Goal: Task Accomplishment & Management: Use online tool/utility

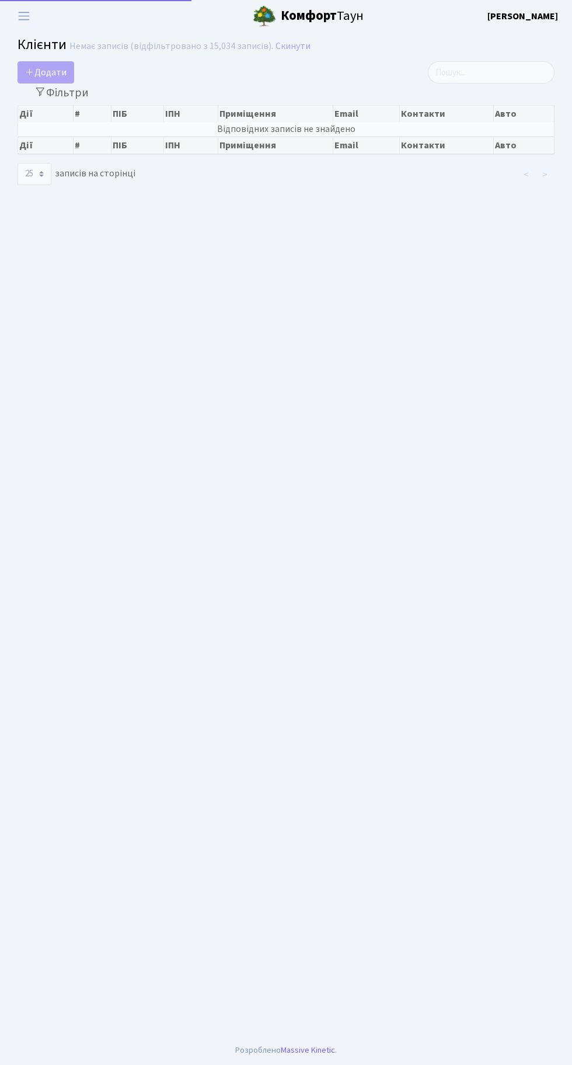
select select "25"
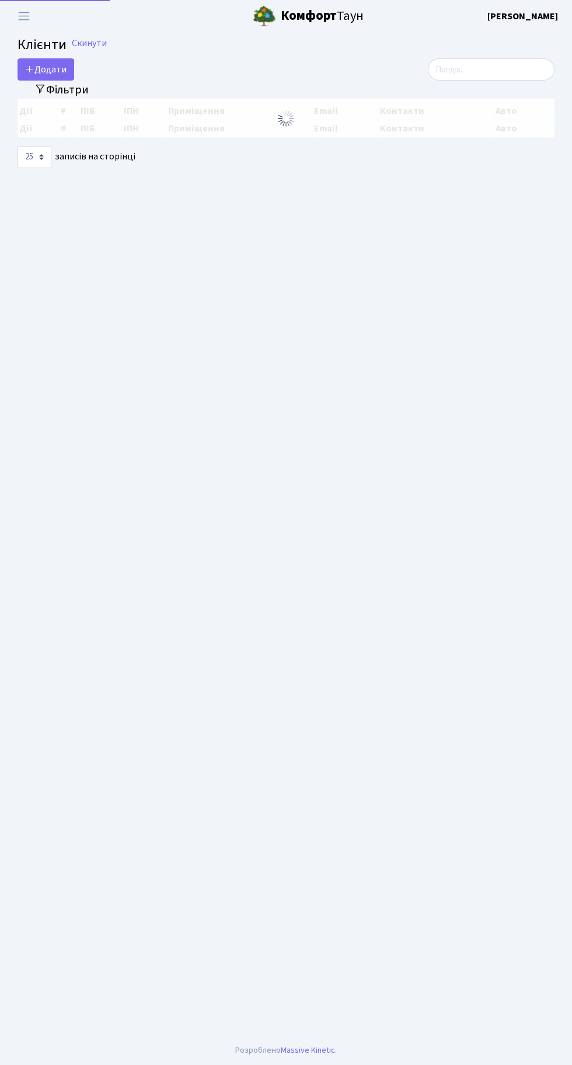
select select "25"
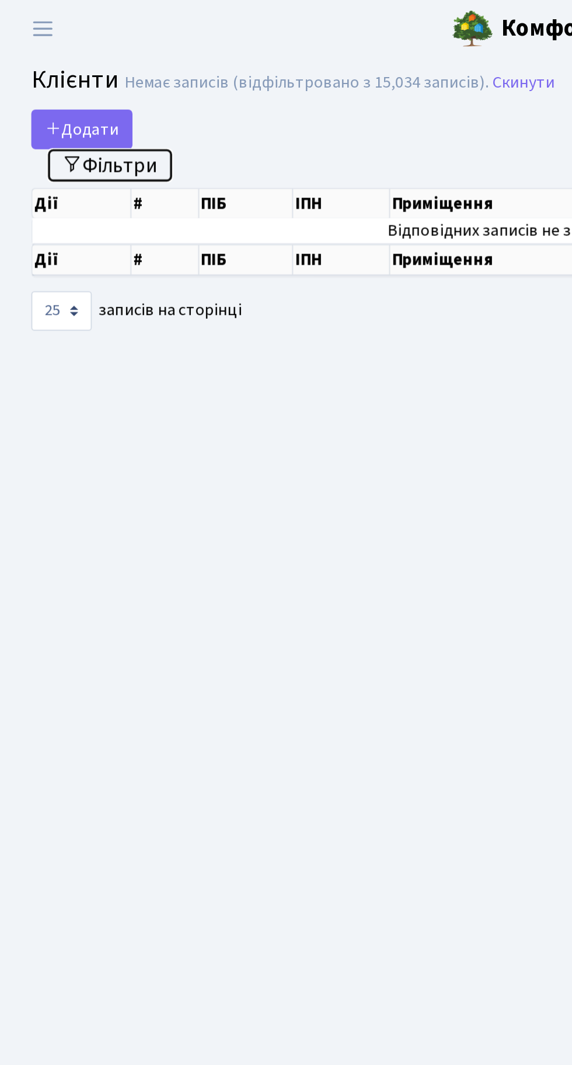
click at [65, 93] on button "Фільтри" at bounding box center [62, 93] width 70 height 18
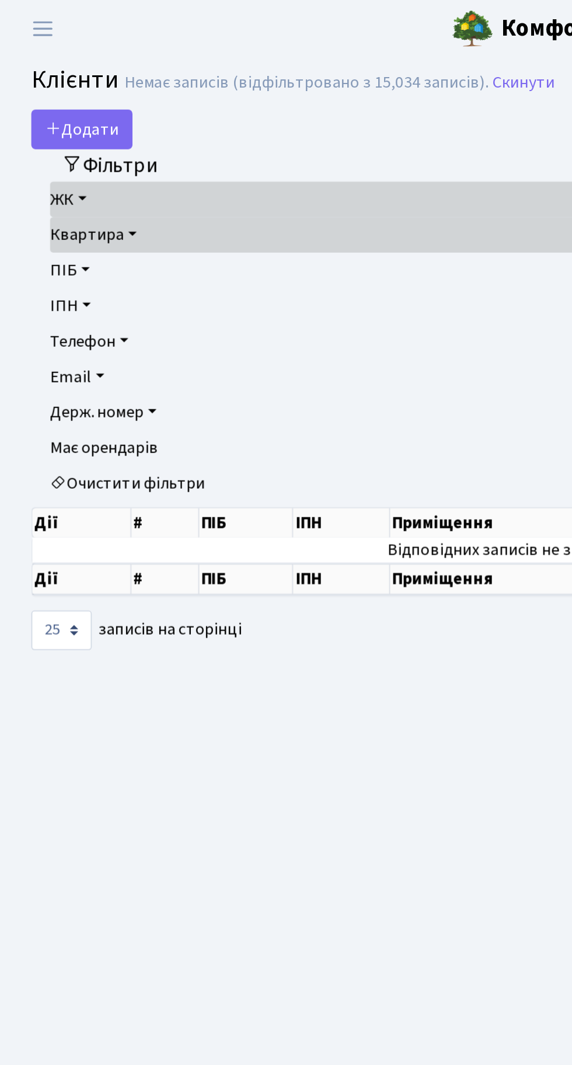
click at [104, 275] on link "Очистити фільтри" at bounding box center [286, 270] width 516 height 20
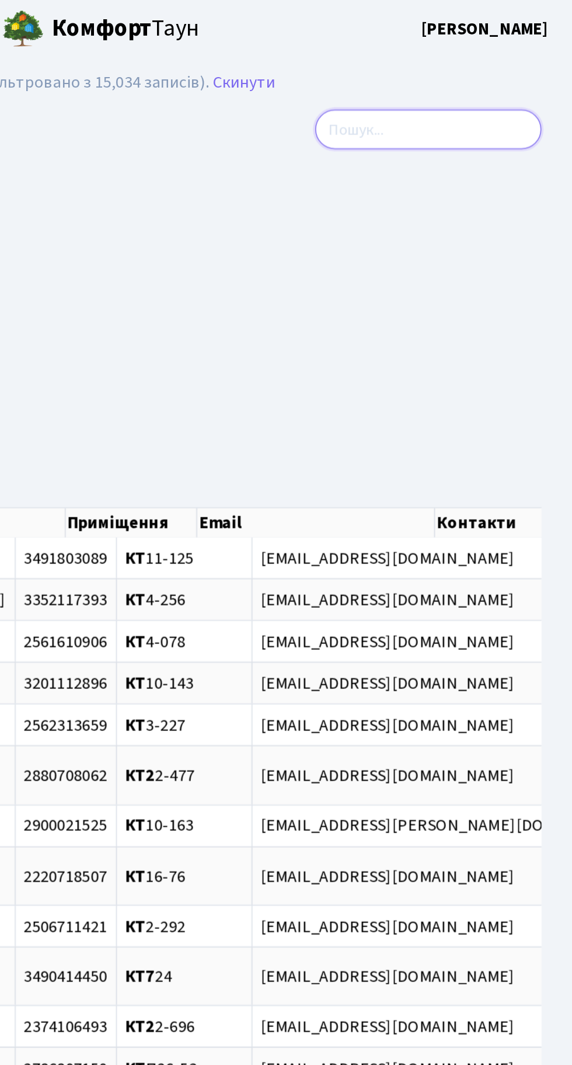
click at [483, 76] on input "search" at bounding box center [491, 72] width 127 height 22
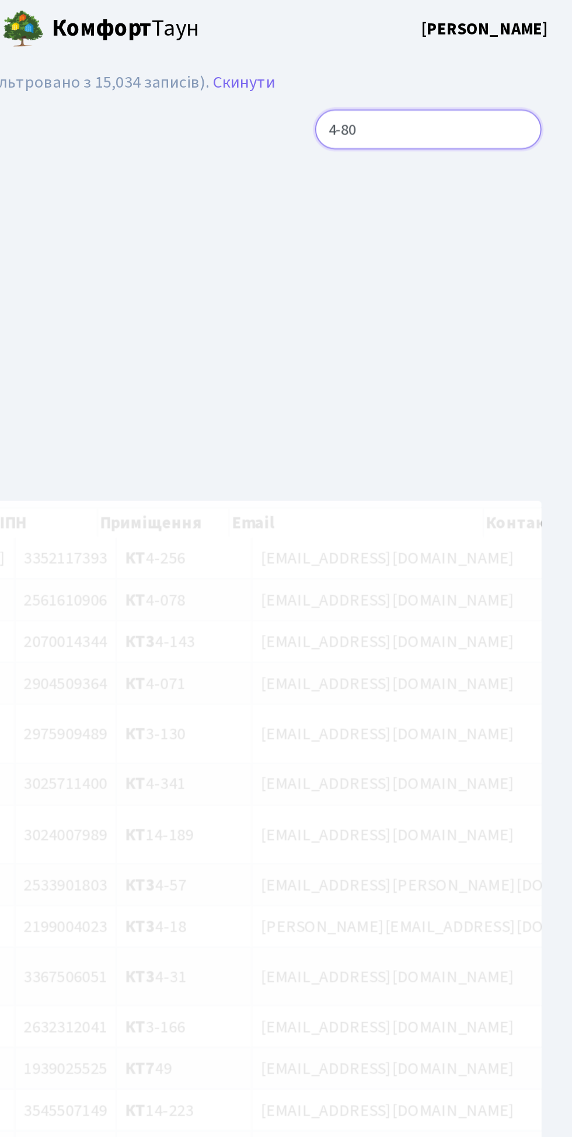
type input "4-80"
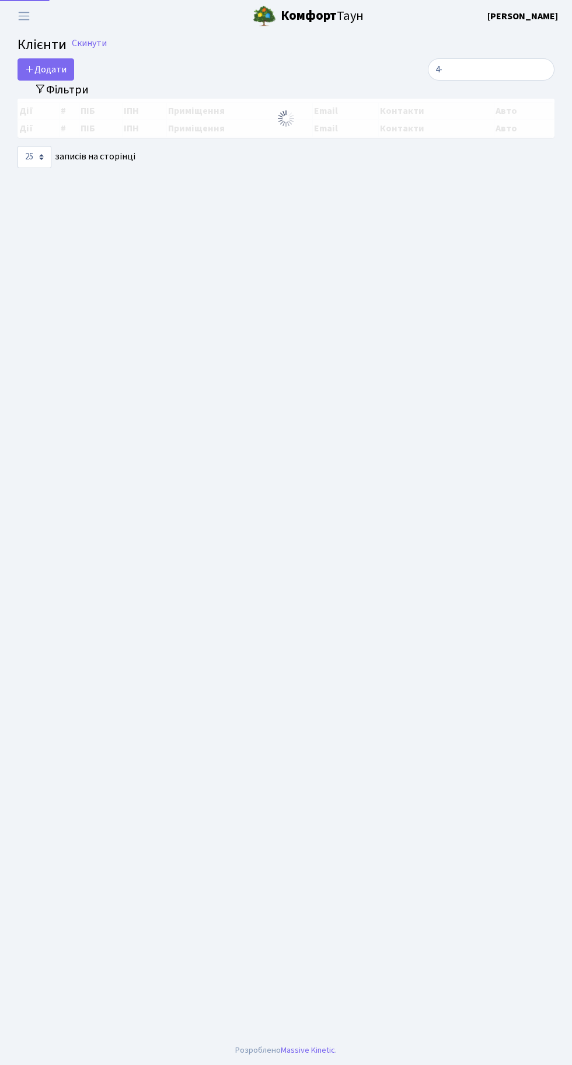
select select "25"
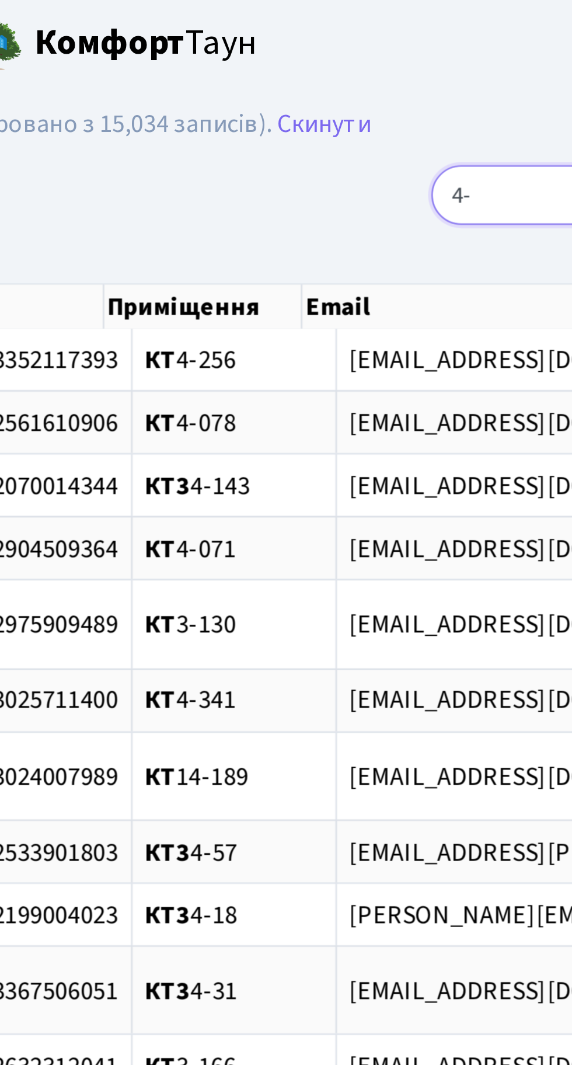
click at [463, 74] on input "4-" at bounding box center [491, 72] width 127 height 22
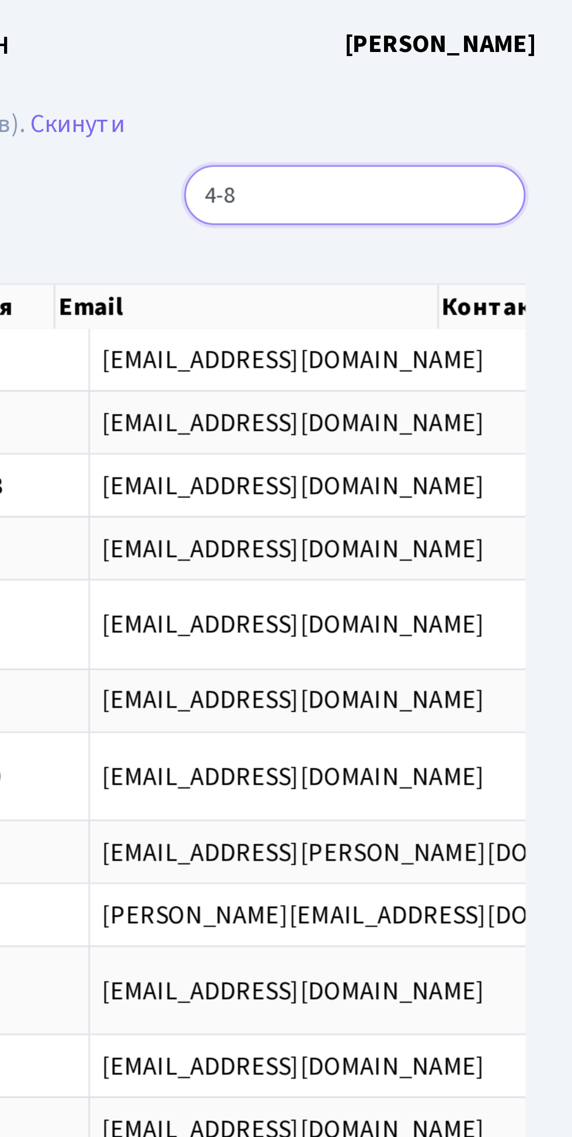
type input "4-80"
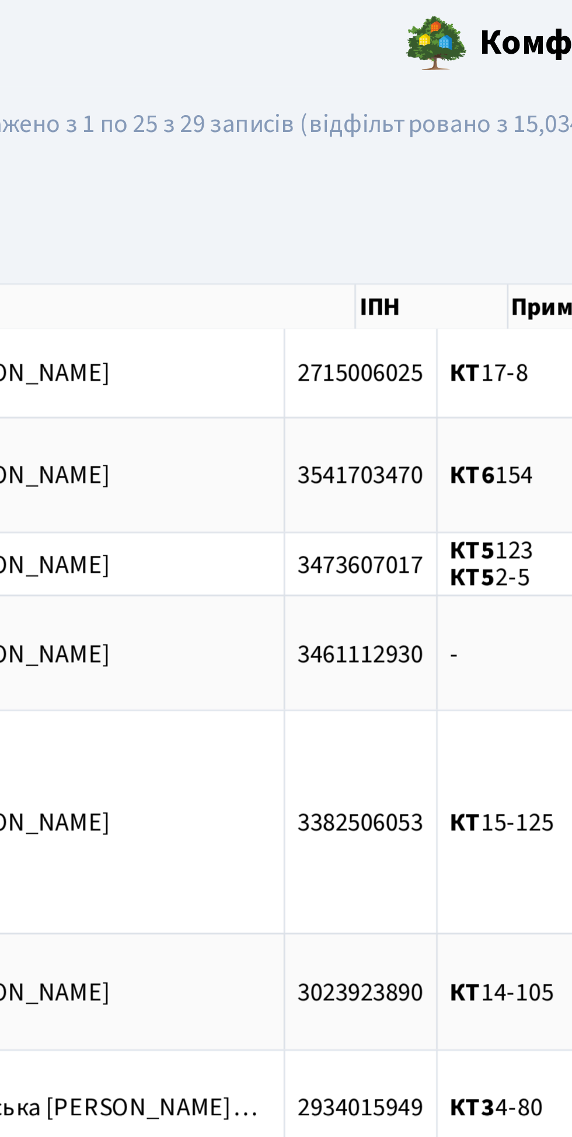
scroll to position [0, 16]
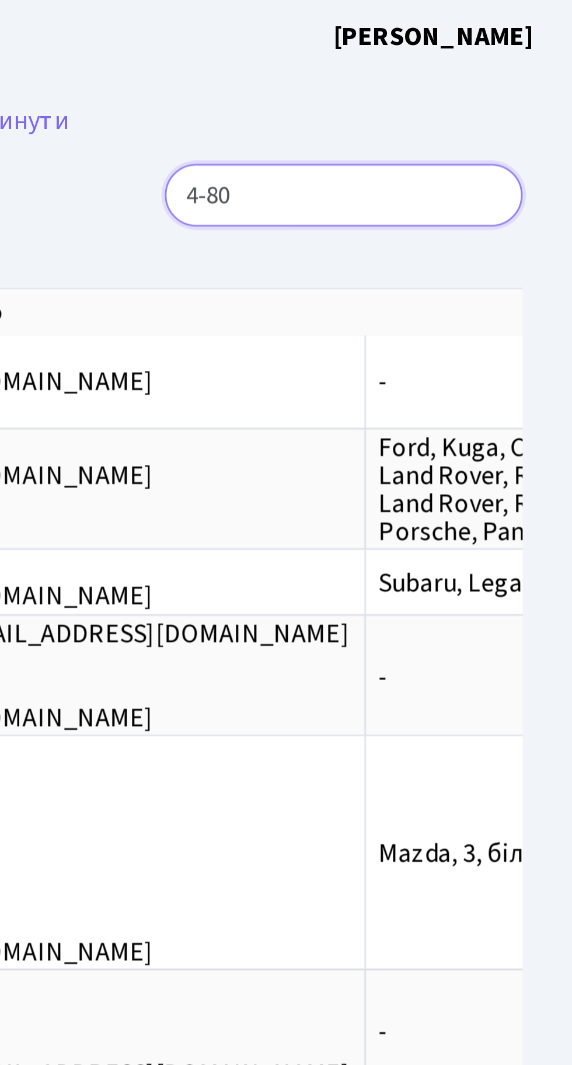
click at [537, 77] on input "4-80" at bounding box center [491, 72] width 127 height 22
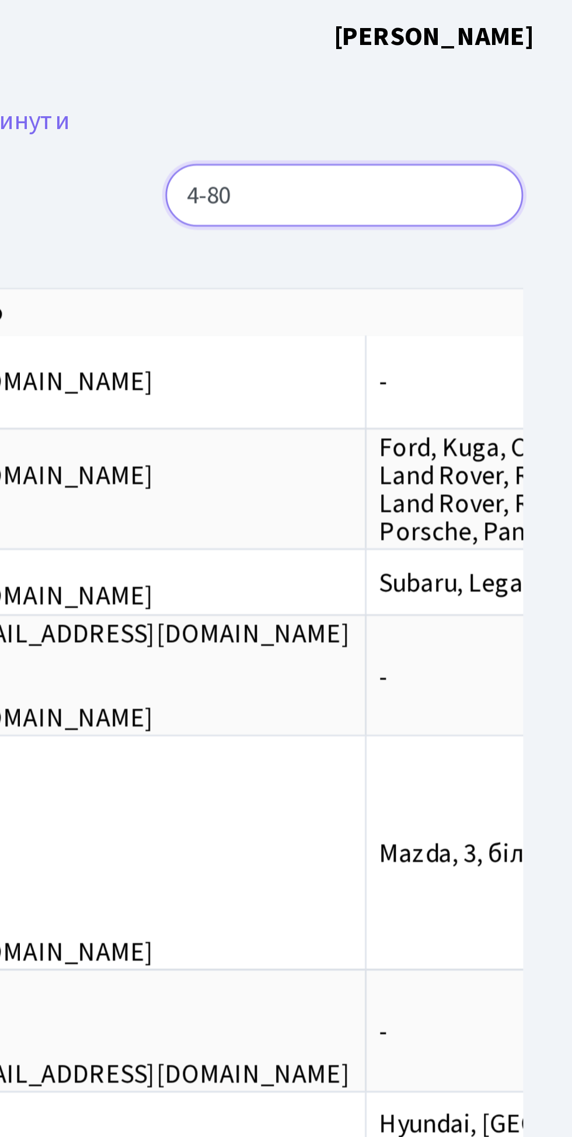
click at [543, 74] on input "4-80" at bounding box center [491, 72] width 127 height 22
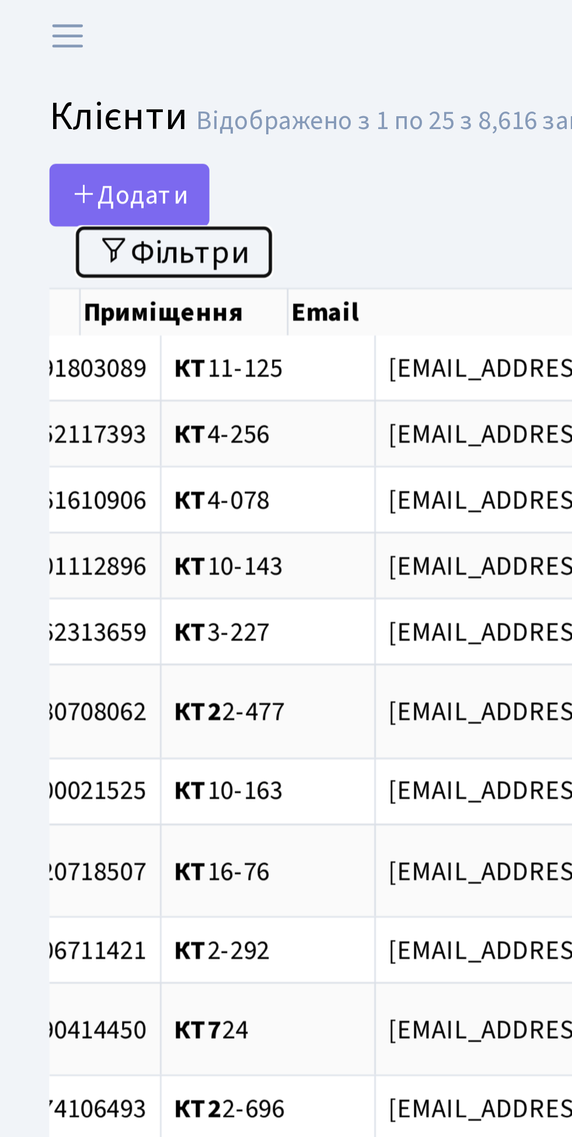
click at [69, 96] on button "Фільтри" at bounding box center [62, 93] width 70 height 18
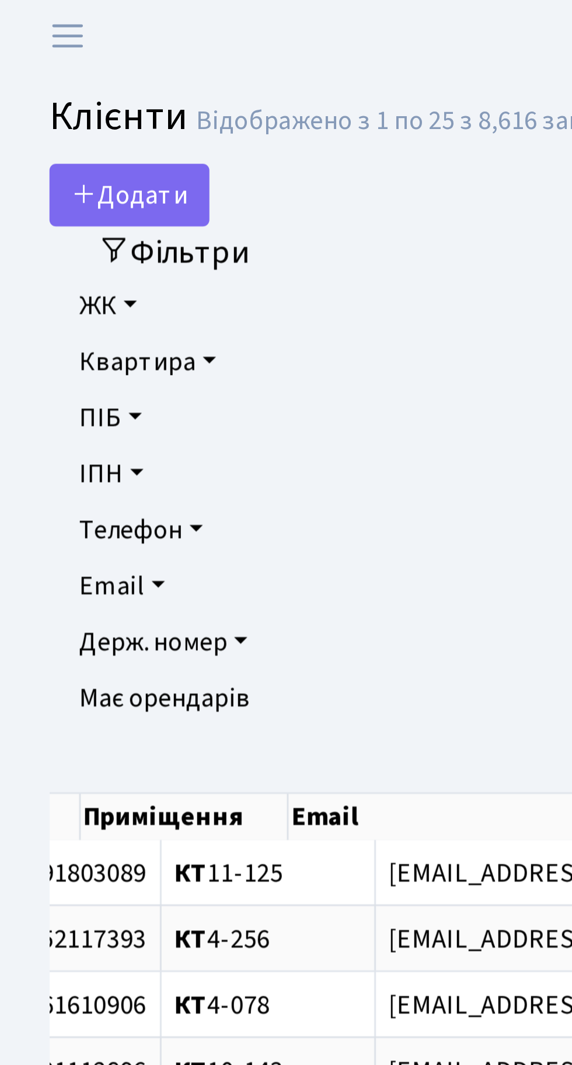
click at [67, 132] on link "Квартира" at bounding box center [286, 131] width 516 height 20
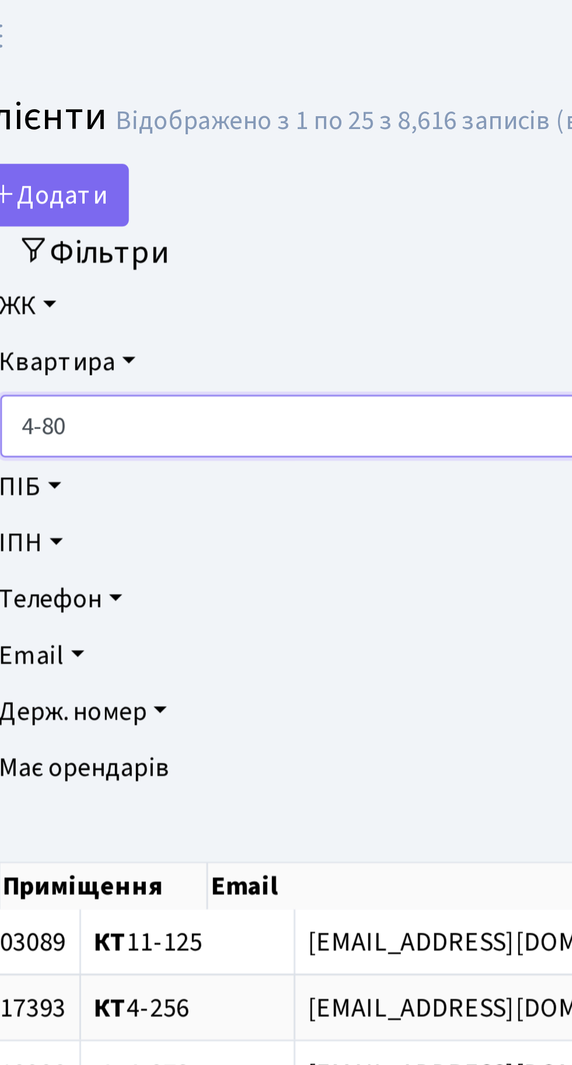
click at [172, 158] on input "4-80" at bounding box center [274, 154] width 491 height 22
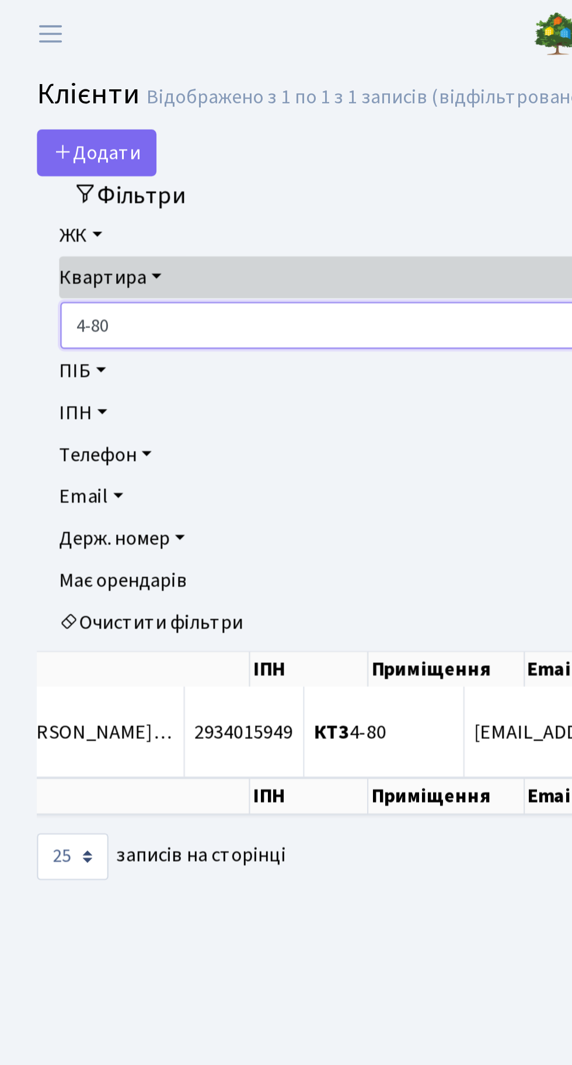
click at [89, 156] on input "4-80" at bounding box center [274, 154] width 491 height 22
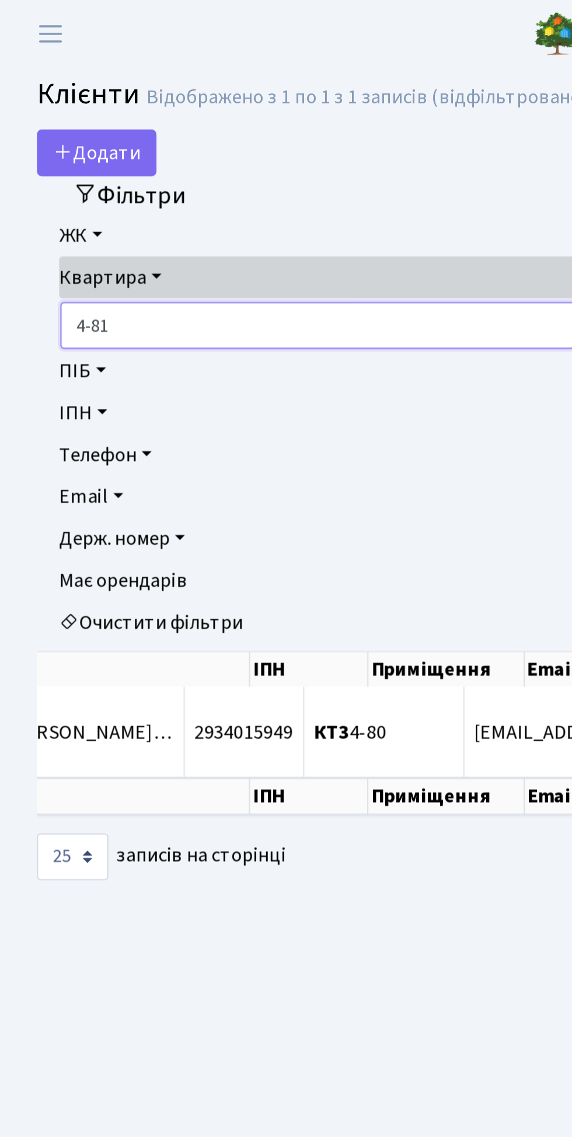
type input "4-81"
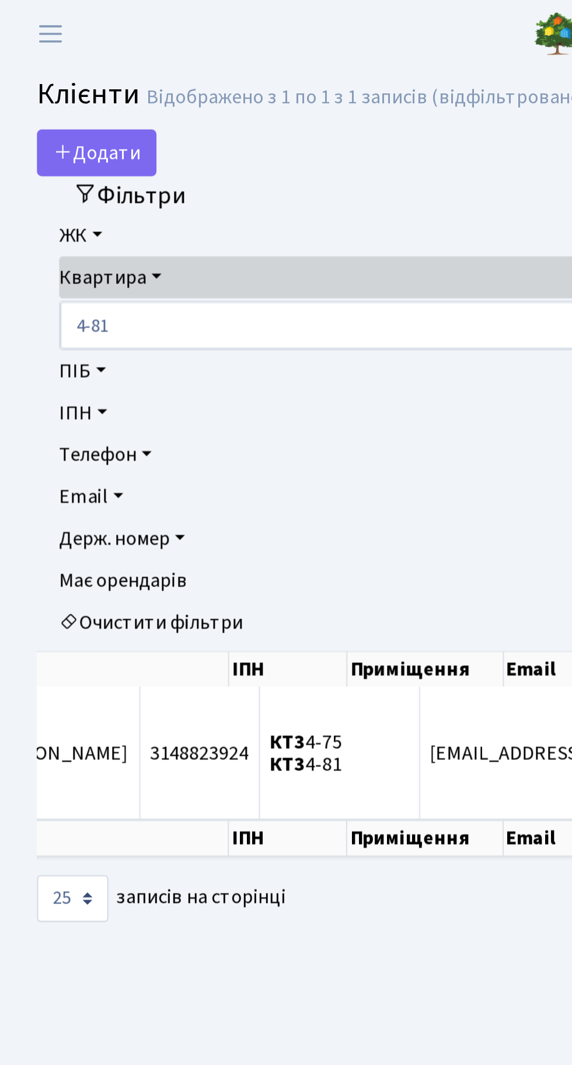
click at [48, 110] on link "ЖК" at bounding box center [286, 112] width 516 height 20
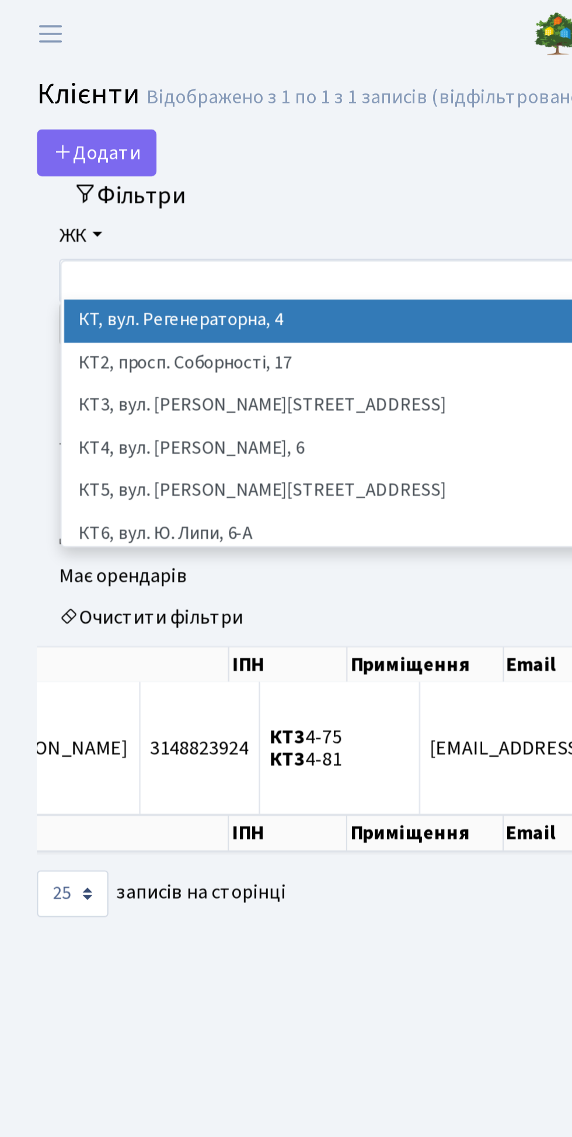
click at [114, 152] on li "КТ, вул. Регенераторна, 4" at bounding box center [286, 152] width 512 height 20
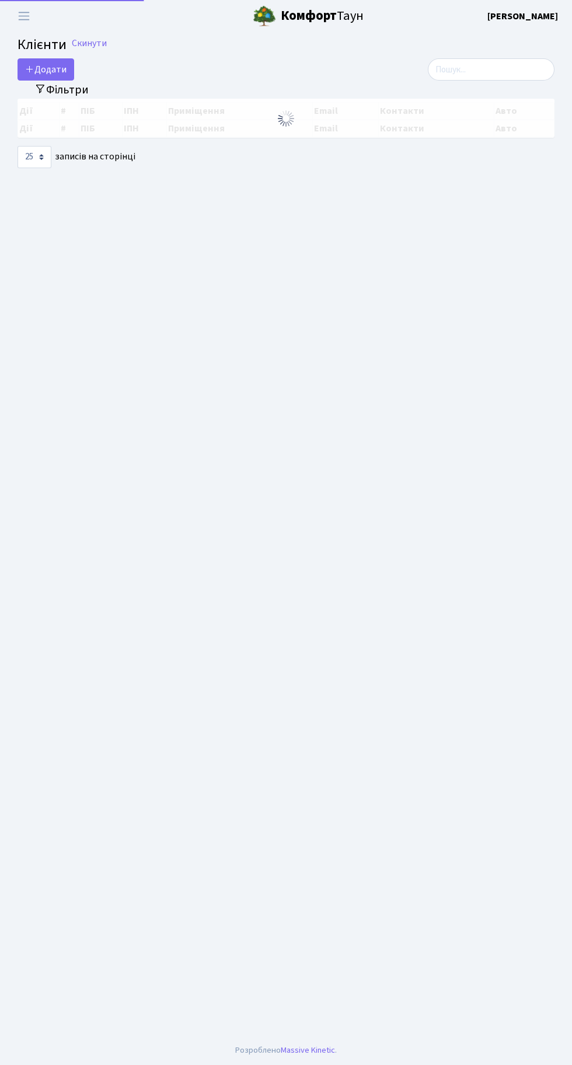
select select "25"
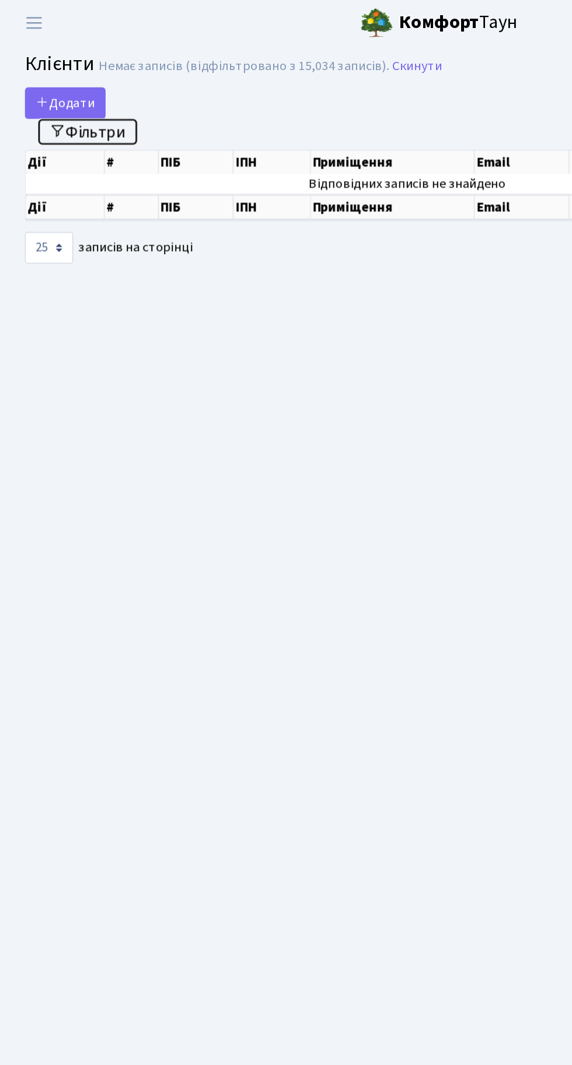
click at [81, 89] on button "Фільтри" at bounding box center [62, 93] width 70 height 18
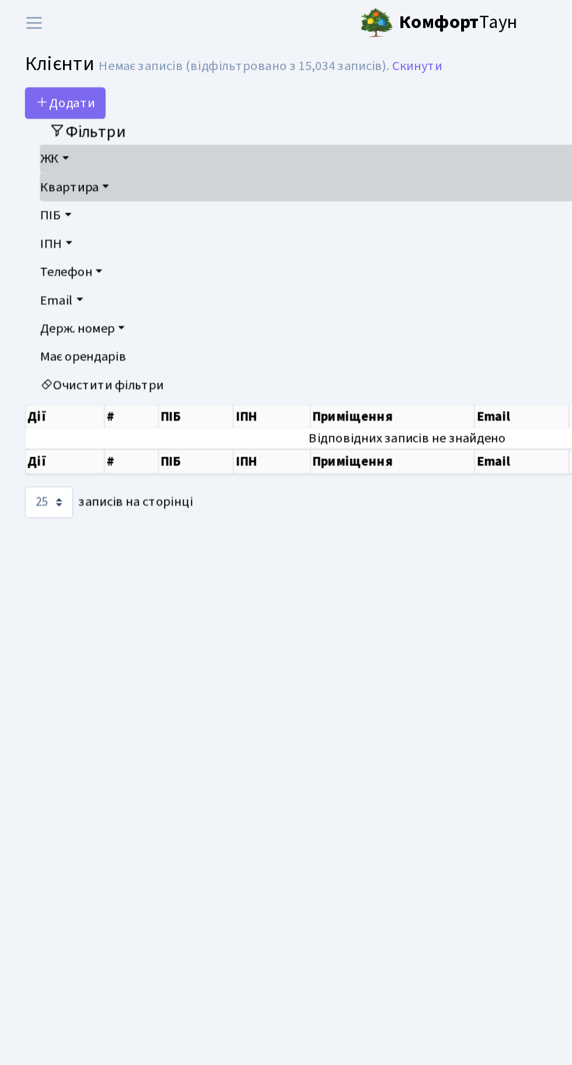
click at [74, 130] on link "Квартира" at bounding box center [286, 131] width 516 height 20
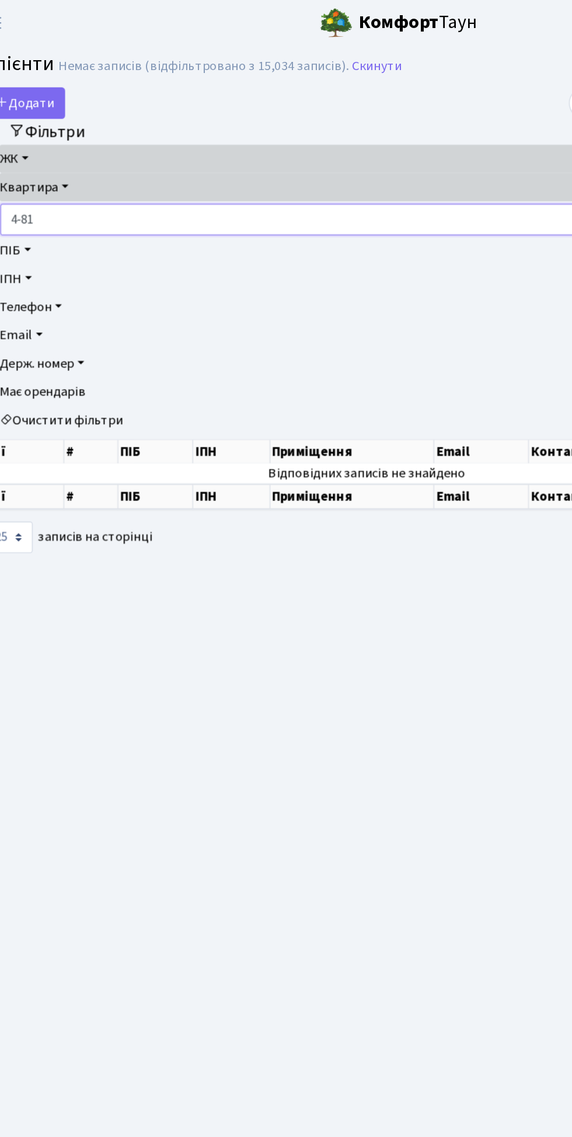
click at [110, 158] on input "4-81" at bounding box center [274, 154] width 491 height 22
type input "4-82"
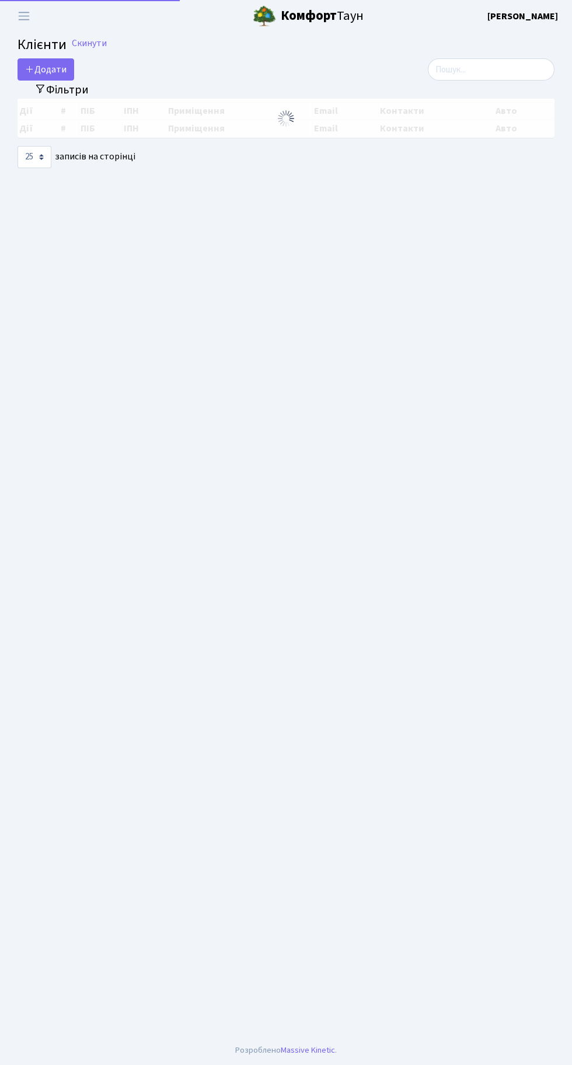
select select "25"
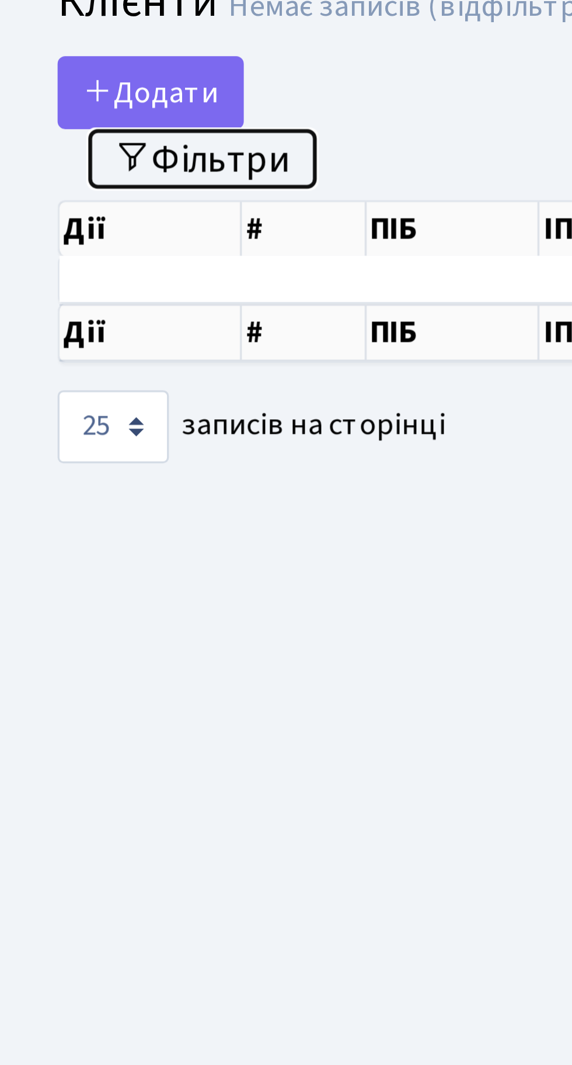
click at [75, 88] on button "Фільтри" at bounding box center [62, 93] width 70 height 18
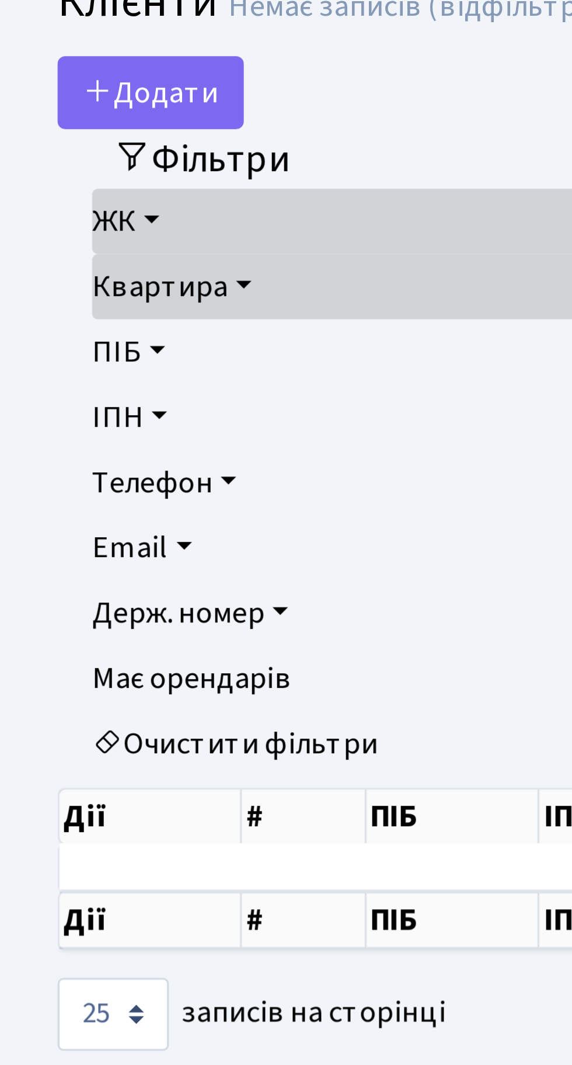
click at [74, 128] on link "Квартира" at bounding box center [286, 131] width 516 height 20
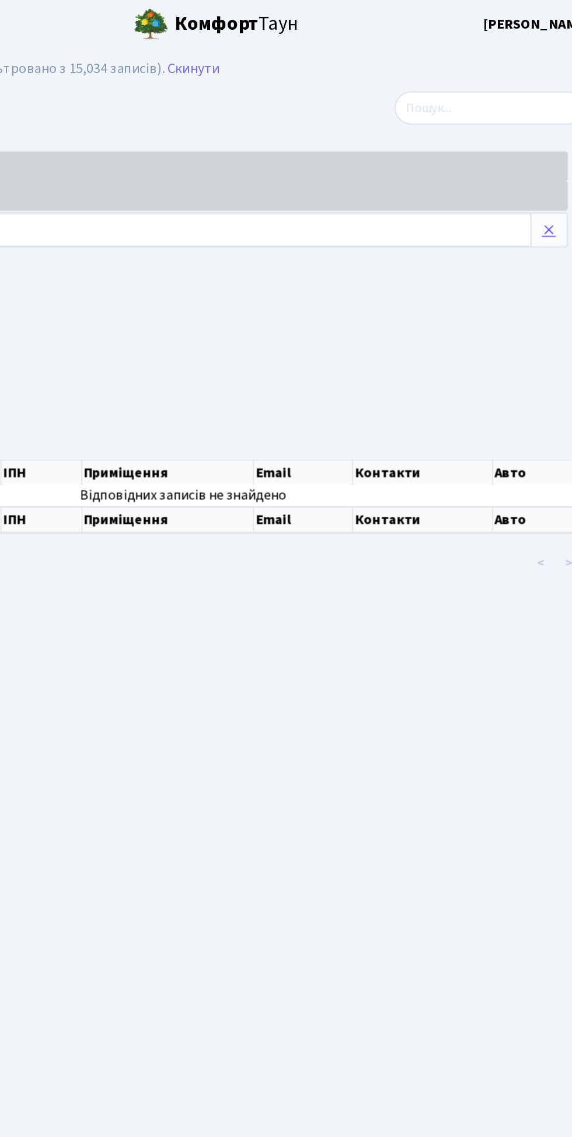
click at [531, 153] on icon at bounding box center [531, 154] width 9 height 9
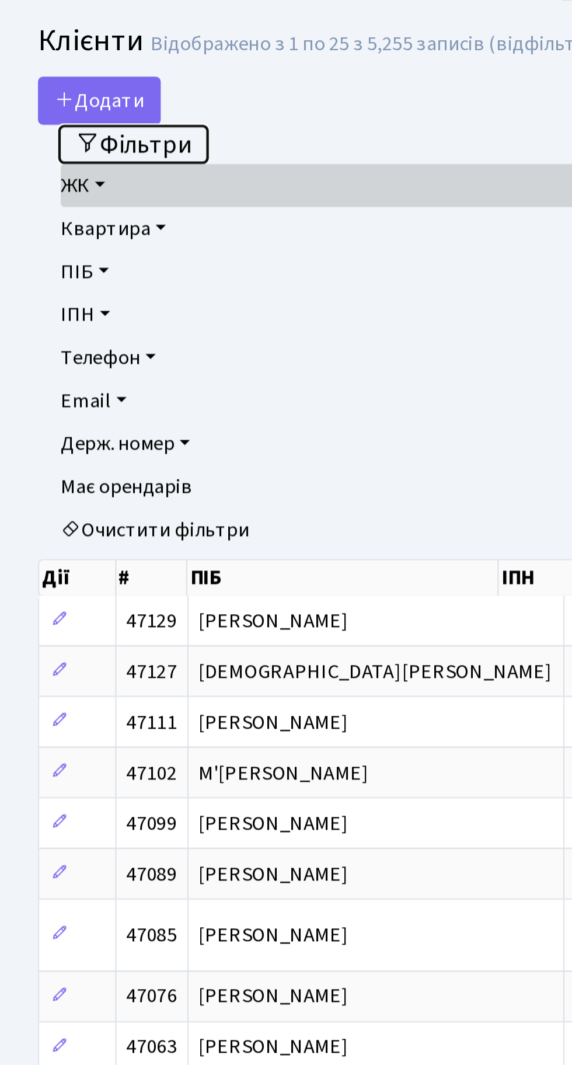
click at [76, 95] on button "Фільтри" at bounding box center [62, 93] width 70 height 18
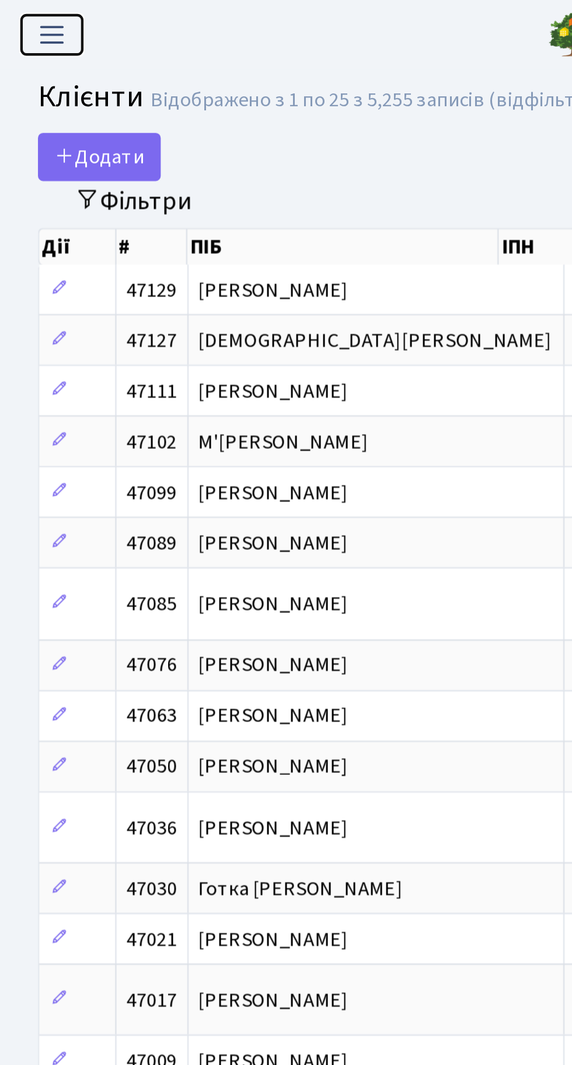
click at [24, 25] on button "Переключити навігацію" at bounding box center [23, 15] width 29 height 19
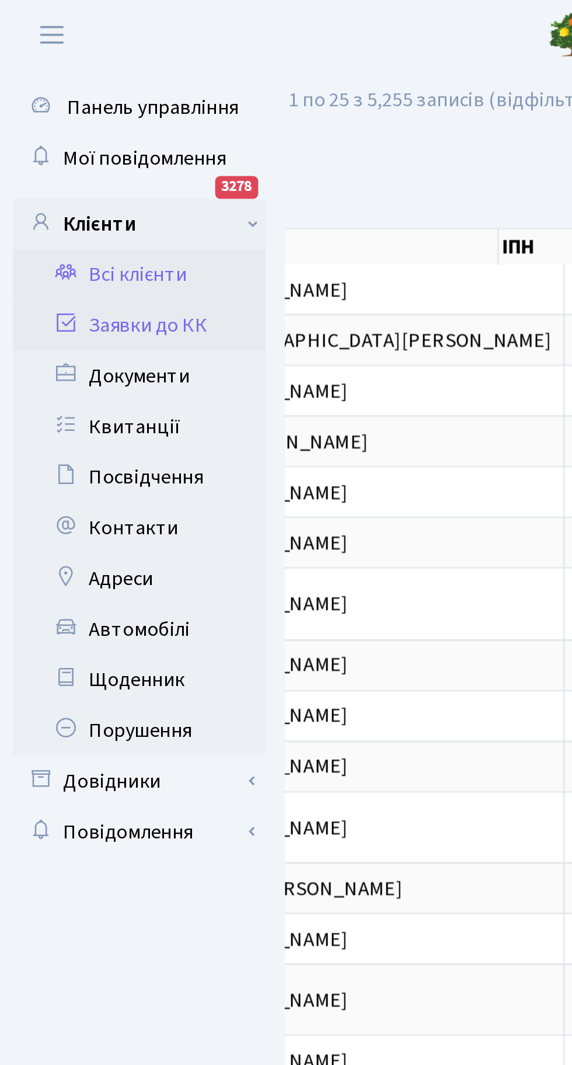
click at [82, 153] on link "Заявки до КК" at bounding box center [64, 149] width 117 height 23
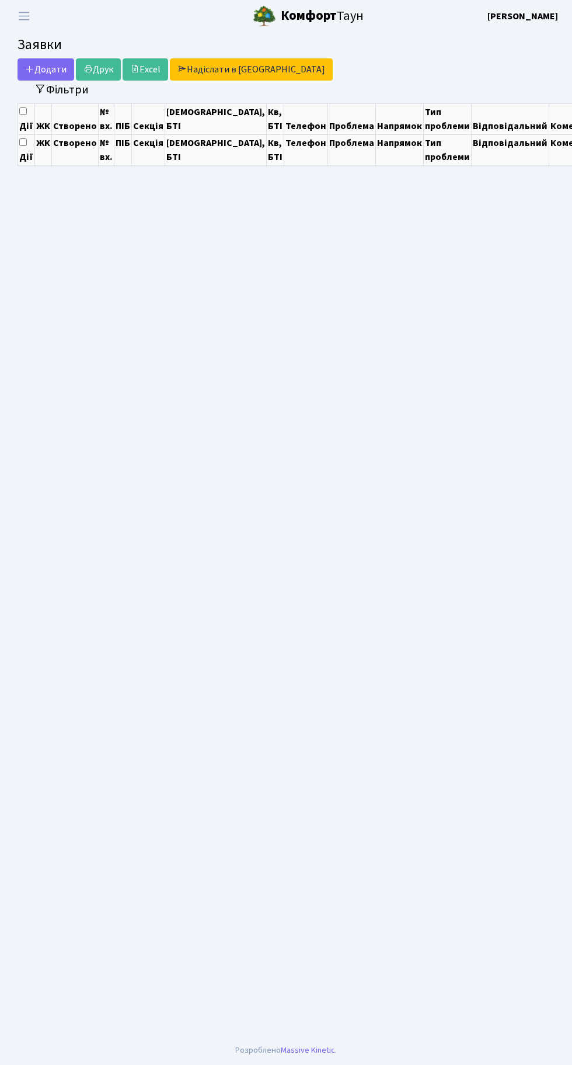
select select "100"
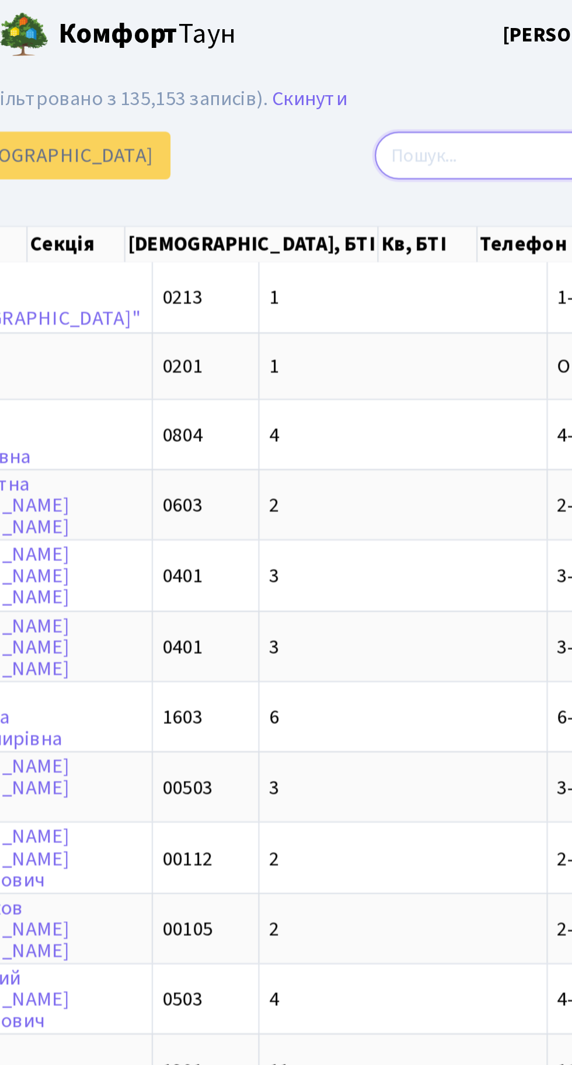
click at [458, 67] on input "search" at bounding box center [491, 72] width 127 height 22
click at [466, 72] on input "search" at bounding box center [491, 72] width 127 height 22
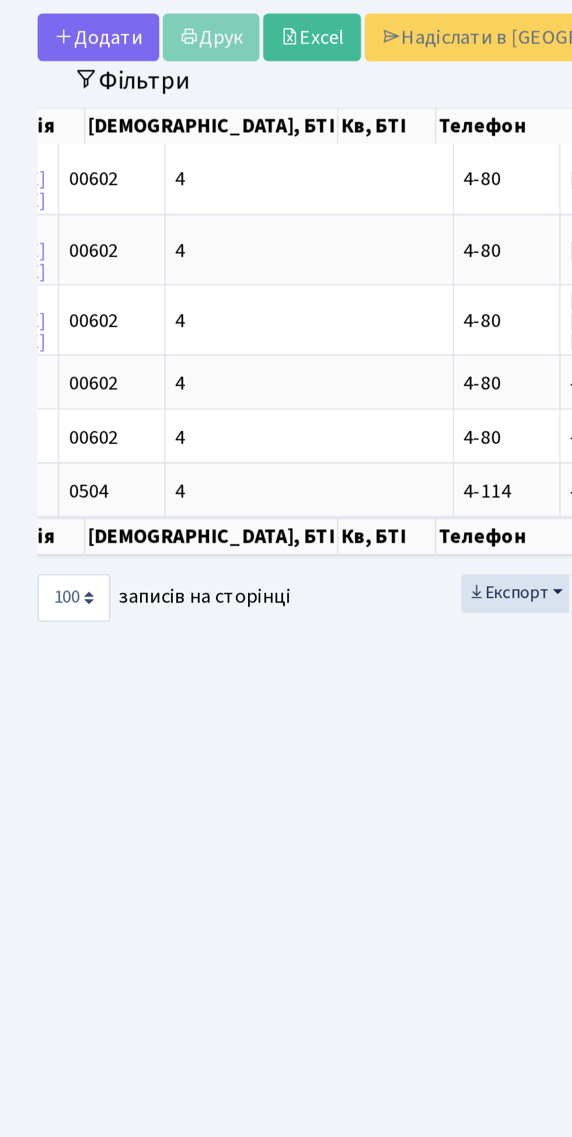
scroll to position [0, 298]
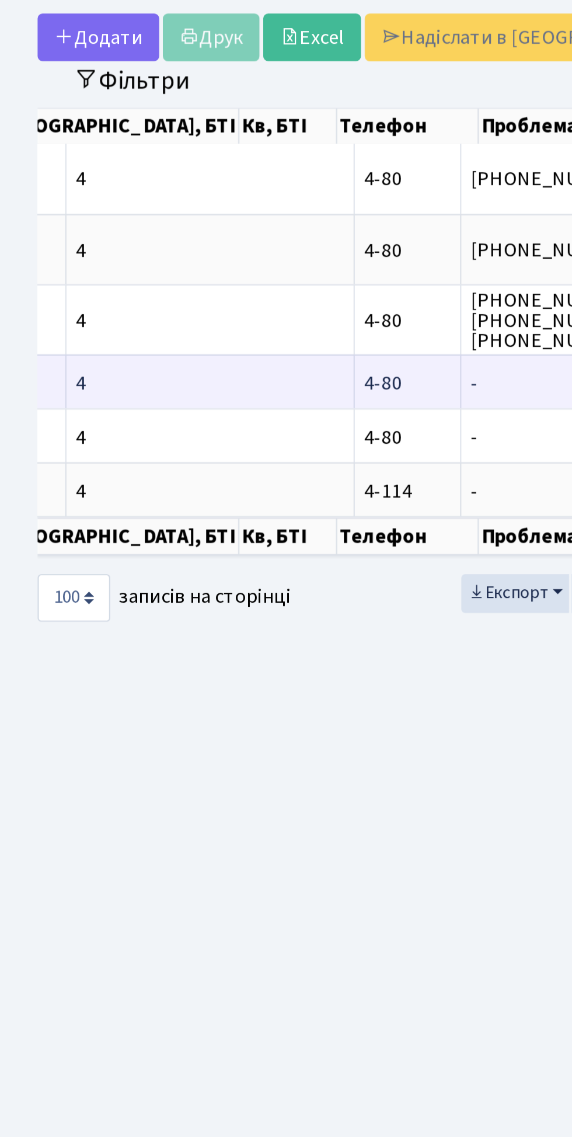
type input "4-80"
click at [308, 234] on span "течь батареи" at bounding box center [349, 233] width 82 height 9
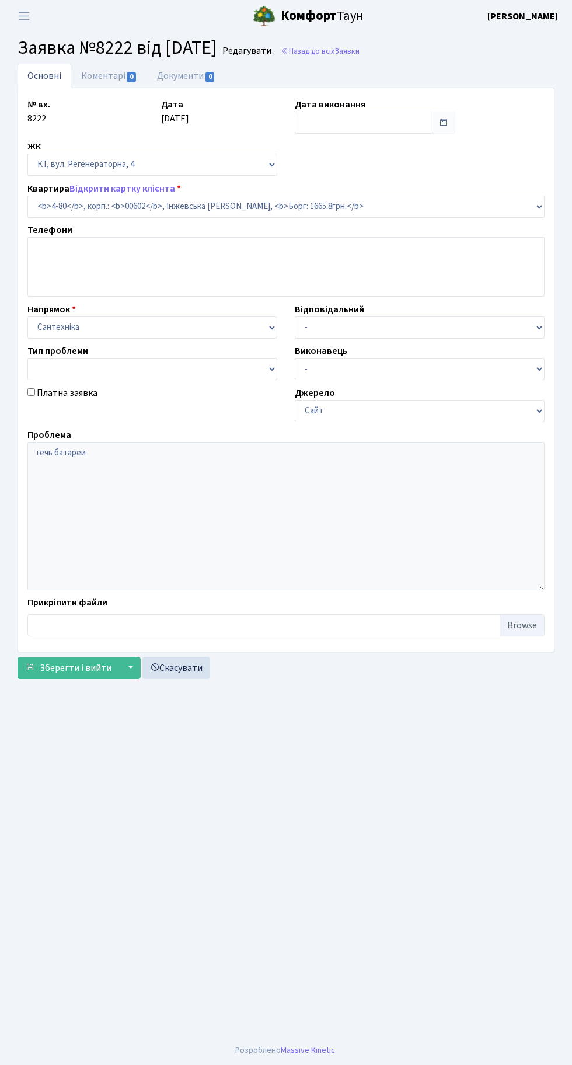
select select "16539"
type input "03.11.2016"
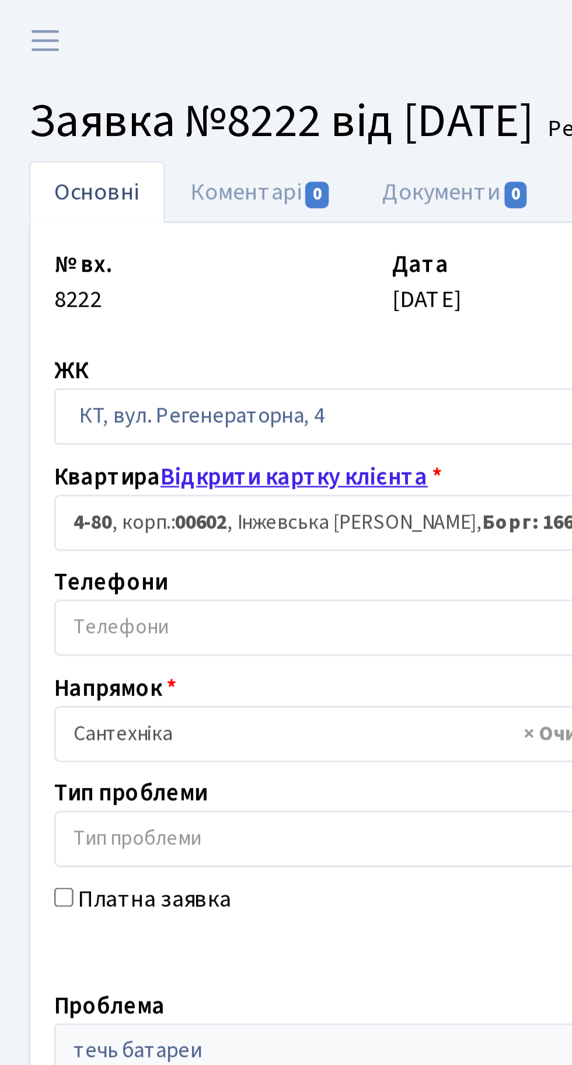
click at [136, 190] on link "Відкрити картку клієнта" at bounding box center [123, 188] width 106 height 13
click at [127, 183] on link "Відкрити картку клієнта" at bounding box center [123, 188] width 106 height 13
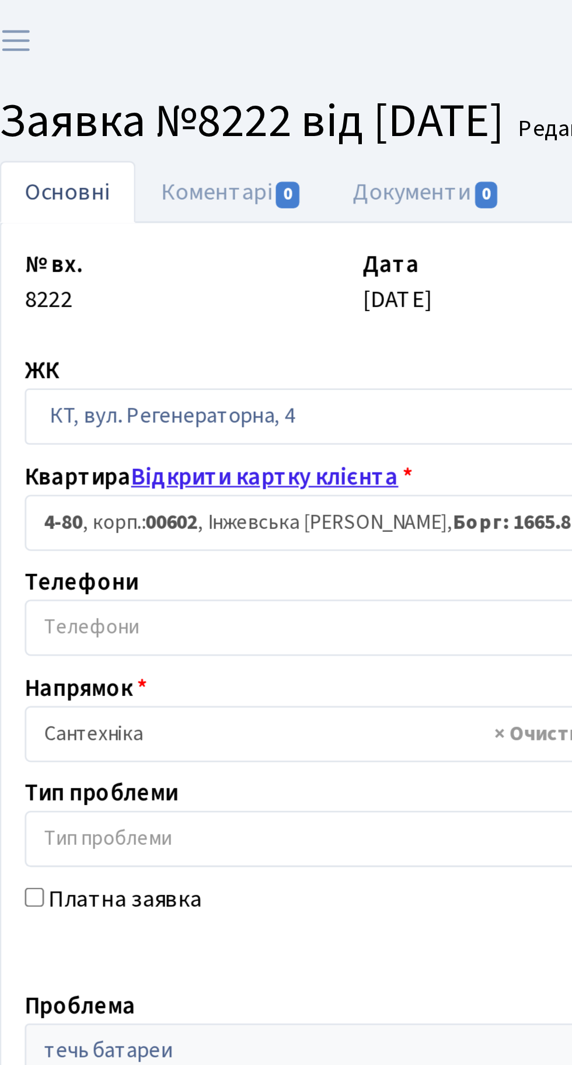
click at [128, 187] on link "Відкрити картку клієнта" at bounding box center [123, 188] width 106 height 13
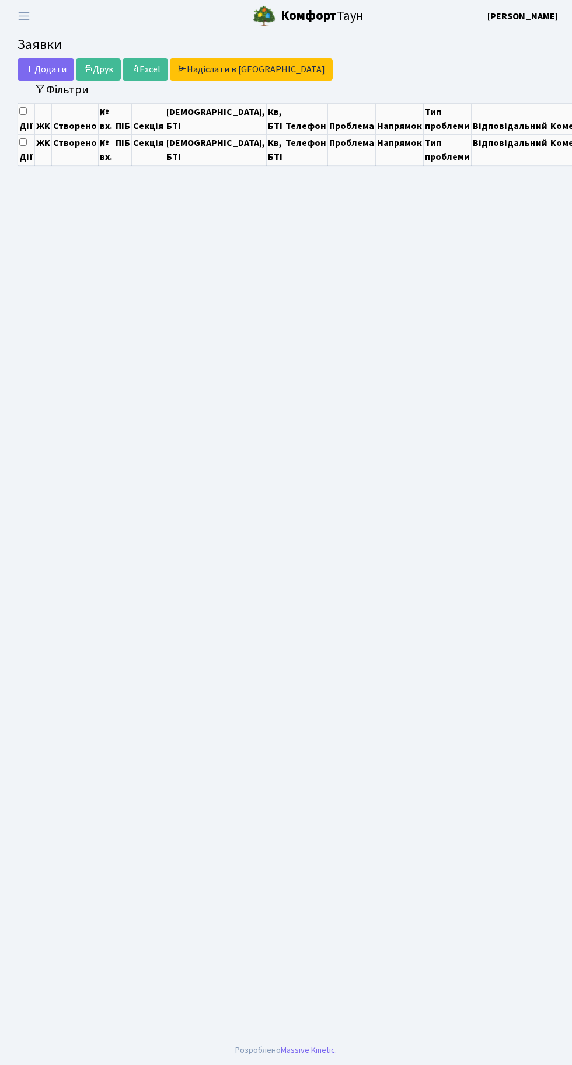
scroll to position [1, 0]
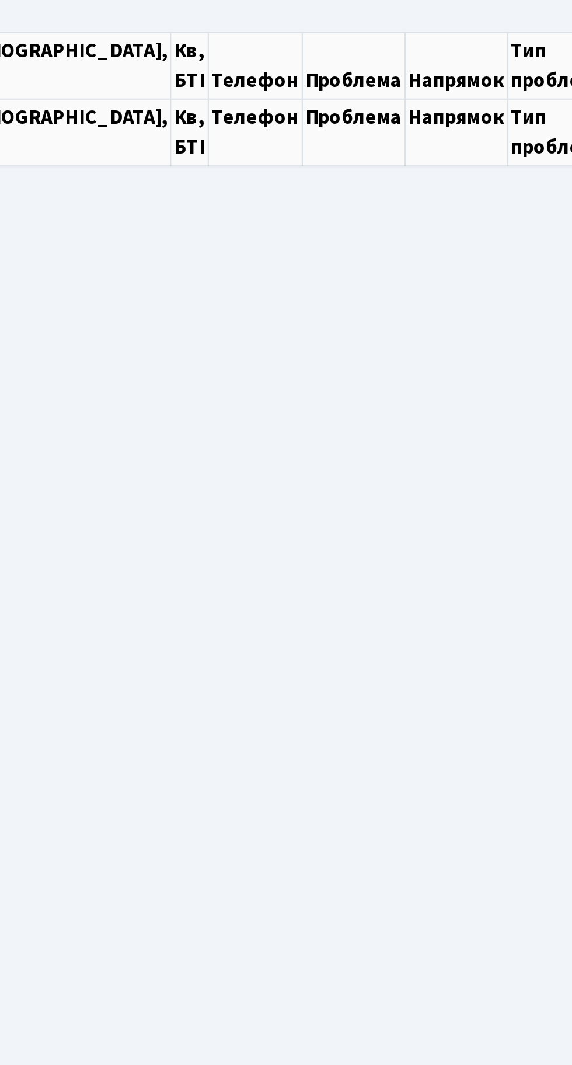
select select "100"
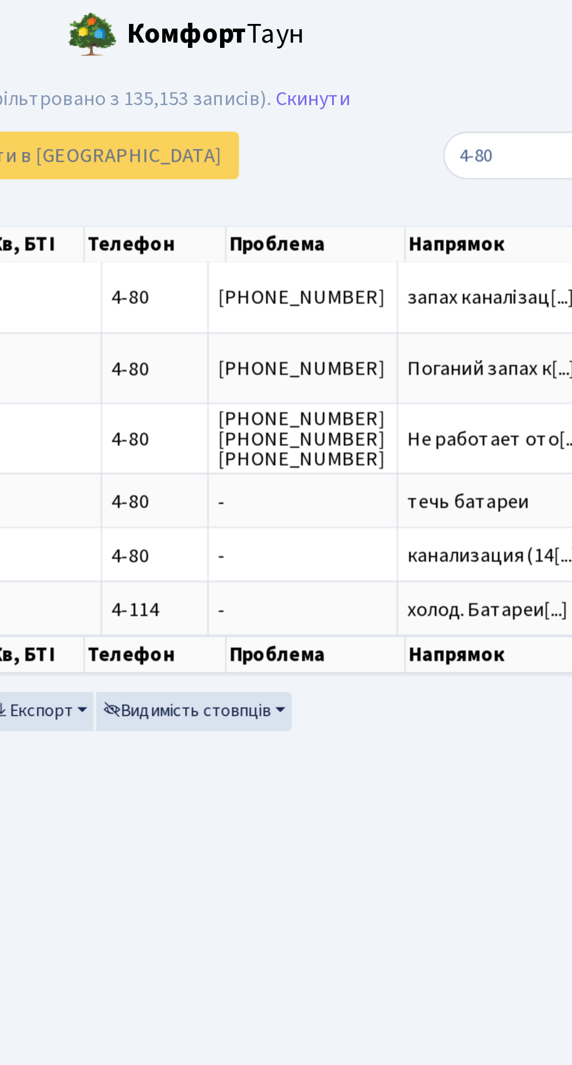
scroll to position [0, 181]
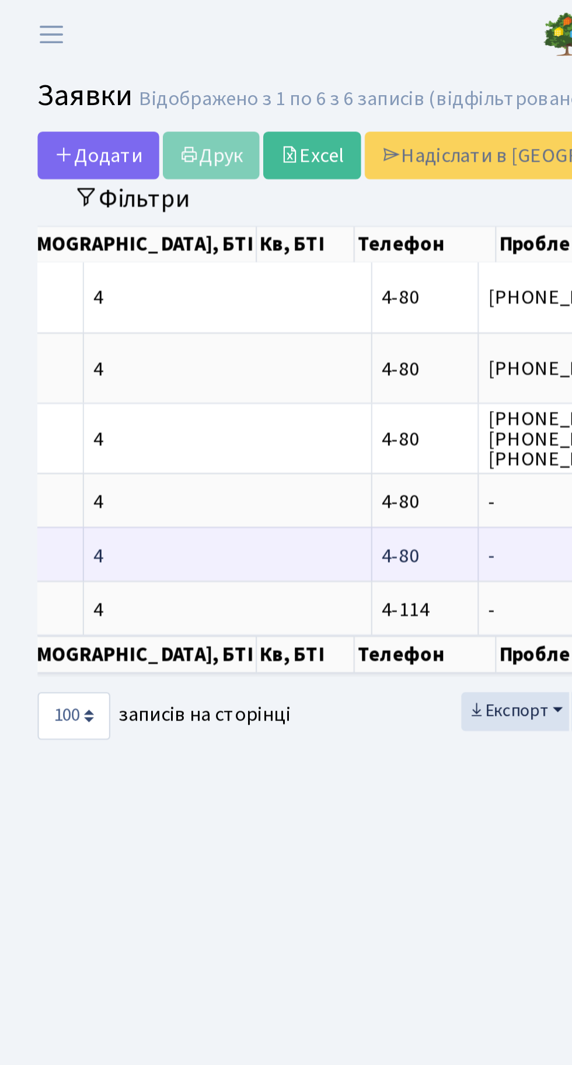
click at [178, 257] on span "4-80" at bounding box center [187, 258] width 18 height 13
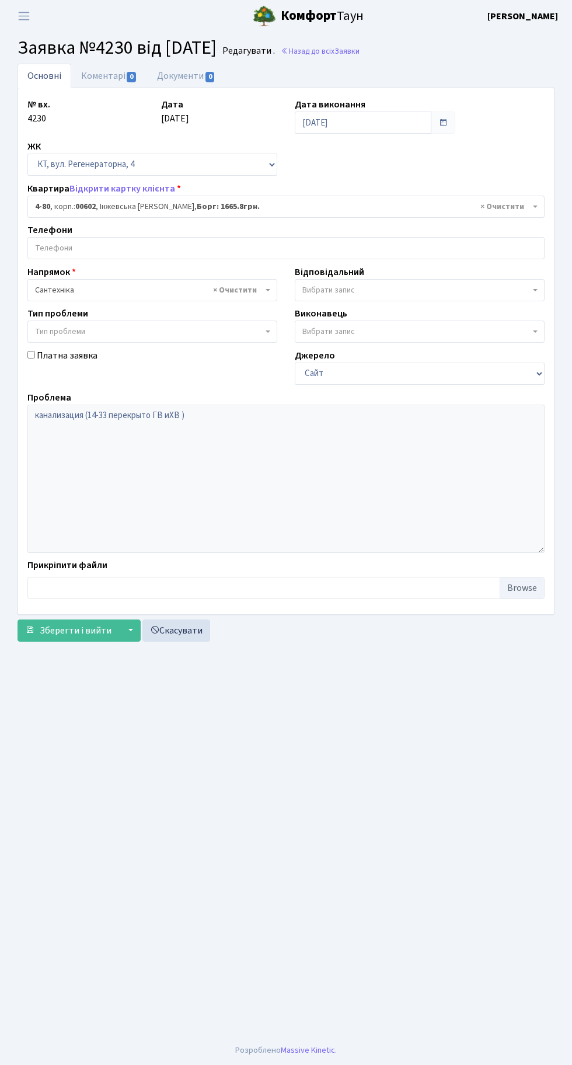
select select "16539"
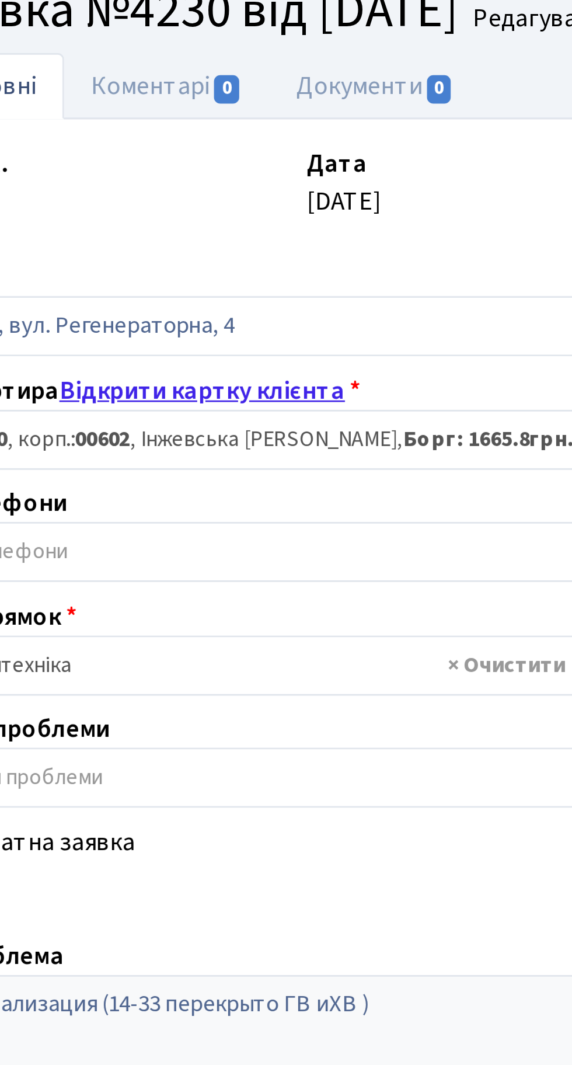
click at [161, 182] on link "Відкрити картку клієнта" at bounding box center [123, 188] width 106 height 13
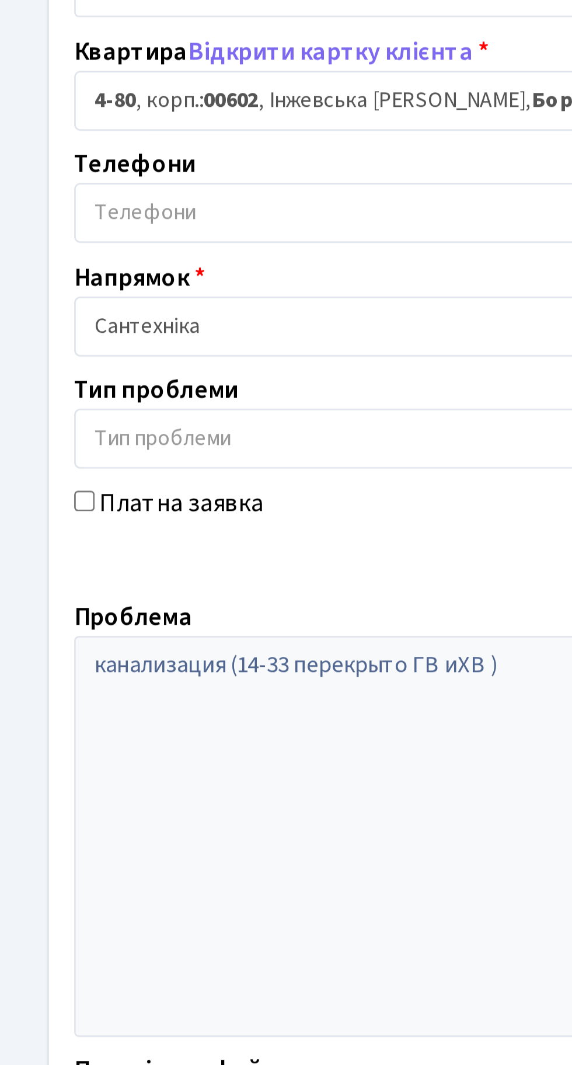
click at [140, 244] on input "search" at bounding box center [286, 248] width 516 height 21
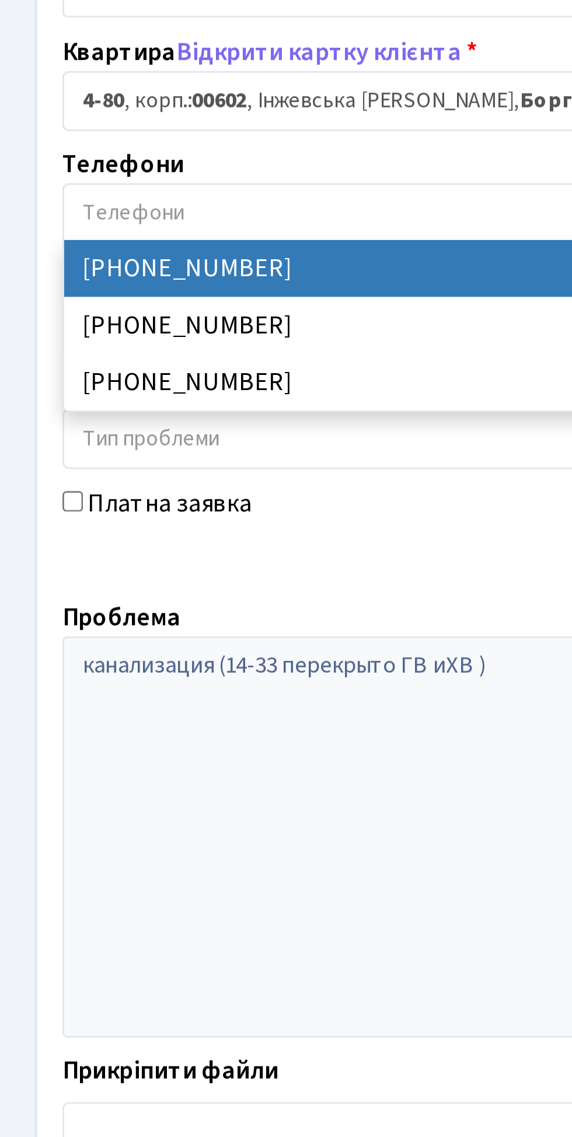
select select "107728"
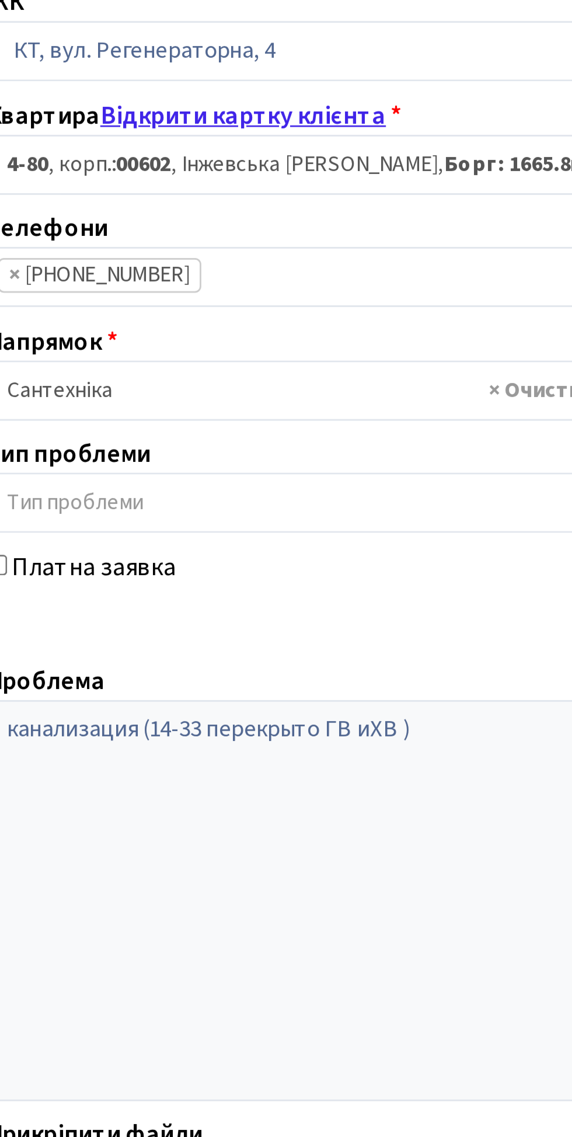
click at [140, 183] on link "Відкрити картку клієнта" at bounding box center [123, 188] width 106 height 13
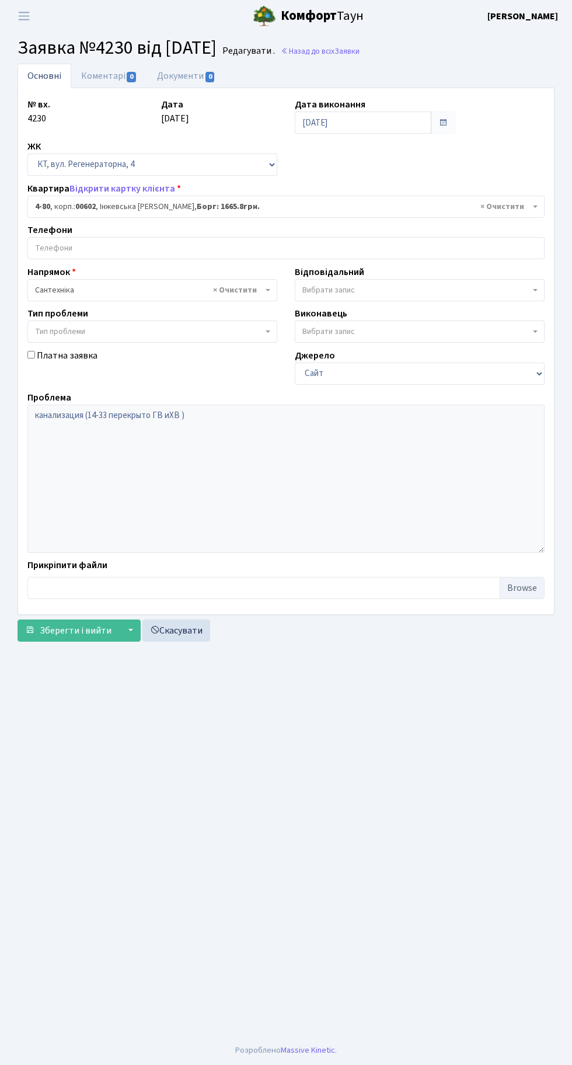
select select "16539"
